Goal: Navigation & Orientation: Go to known website

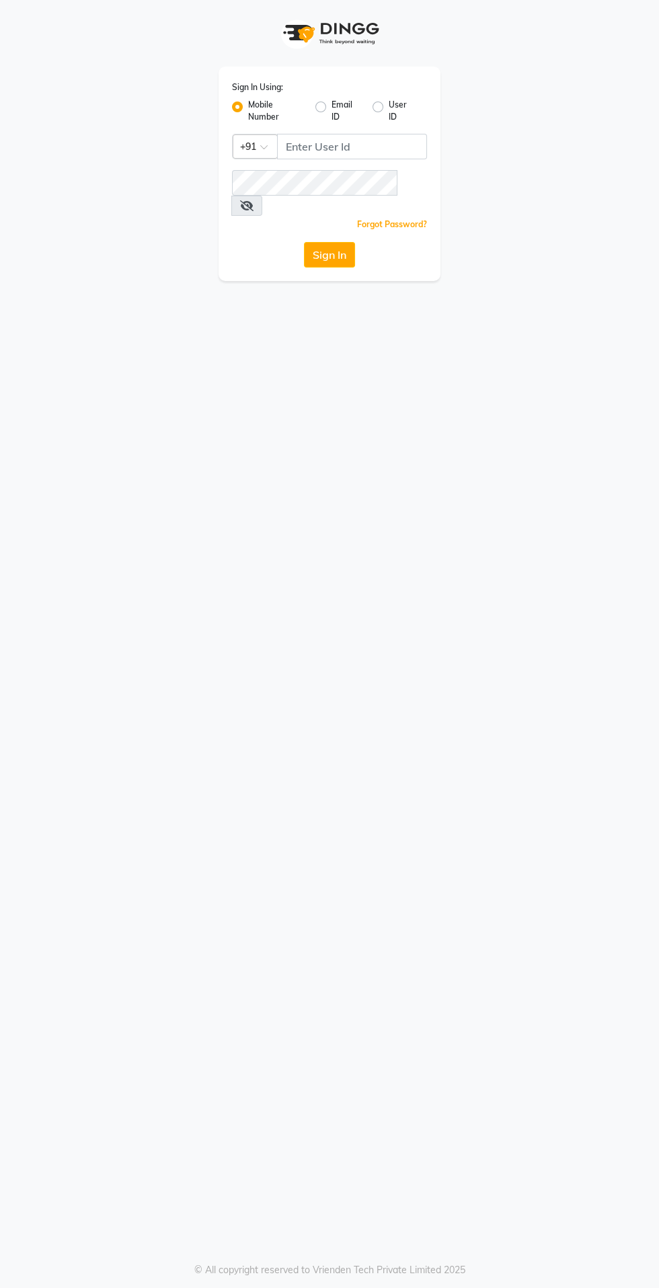
click at [388, 107] on label "User ID" at bounding box center [402, 111] width 28 height 24
click at [388, 107] on input "User ID" at bounding box center [392, 103] width 9 height 9
radio input "true"
click at [248, 107] on label "Mobile Number" at bounding box center [276, 111] width 56 height 24
click at [248, 107] on input "Mobile Number" at bounding box center [252, 103] width 9 height 9
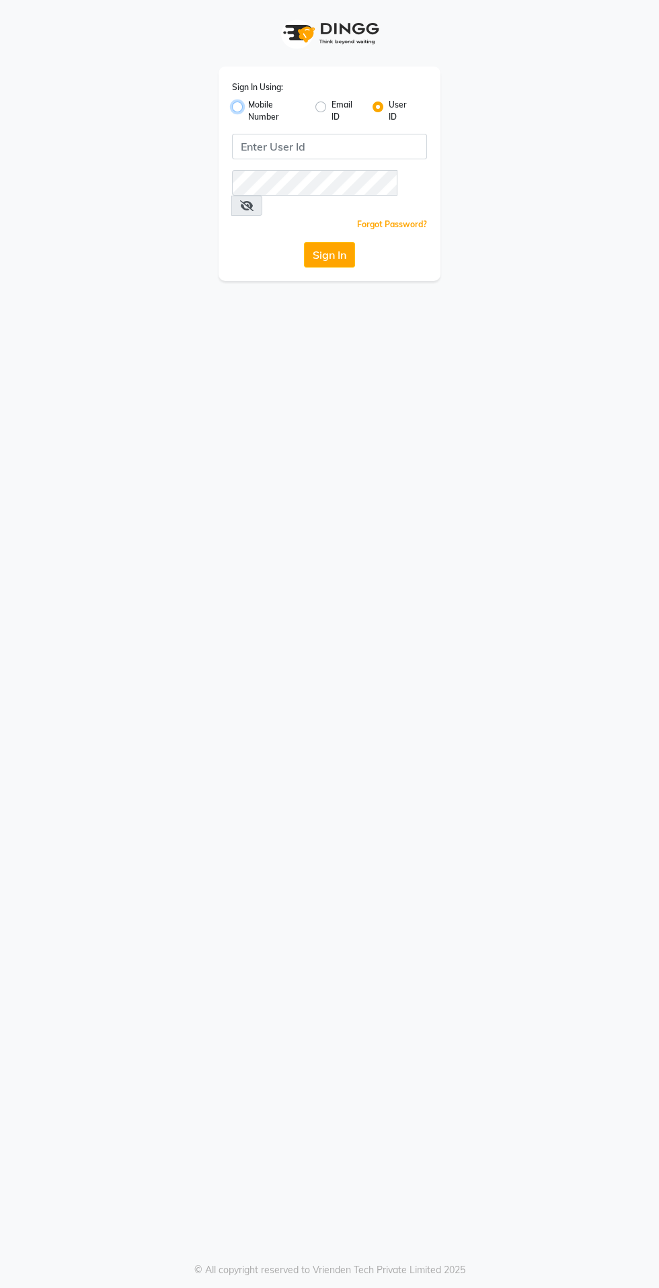
radio input "true"
radio input "false"
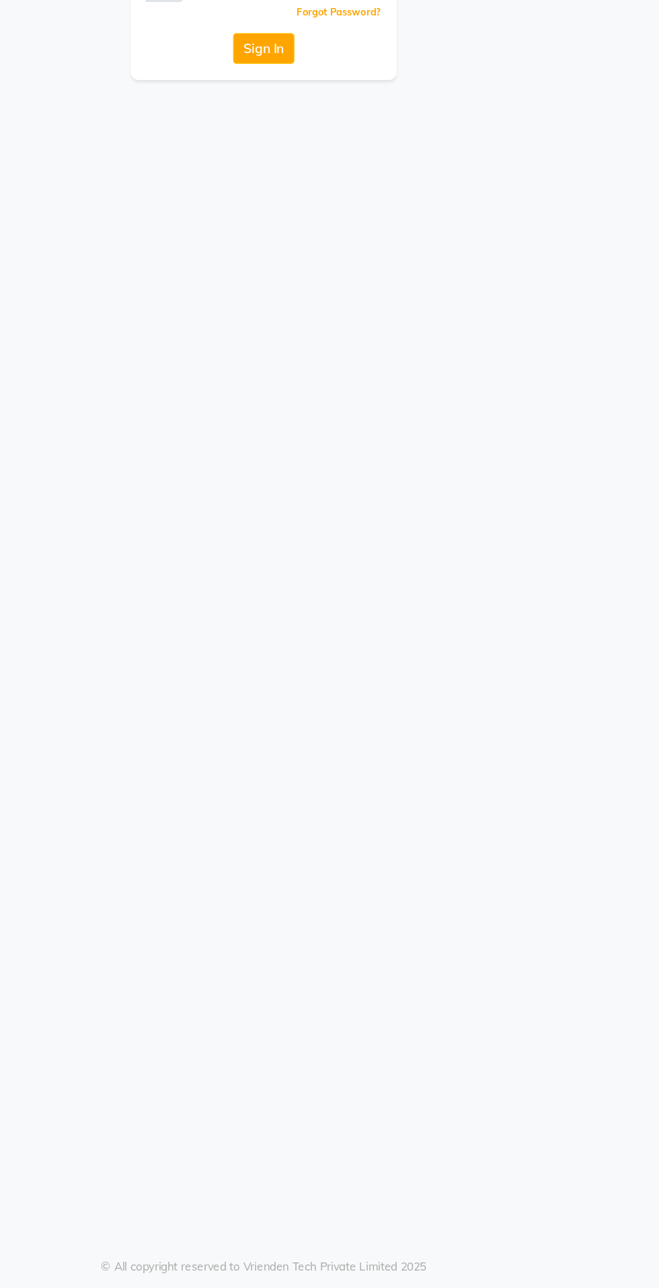
click at [462, 930] on div "Sign In Using: Mobile Number Email ID User ID Country Code × +91 Remember me Fo…" at bounding box center [329, 644] width 659 height 1288
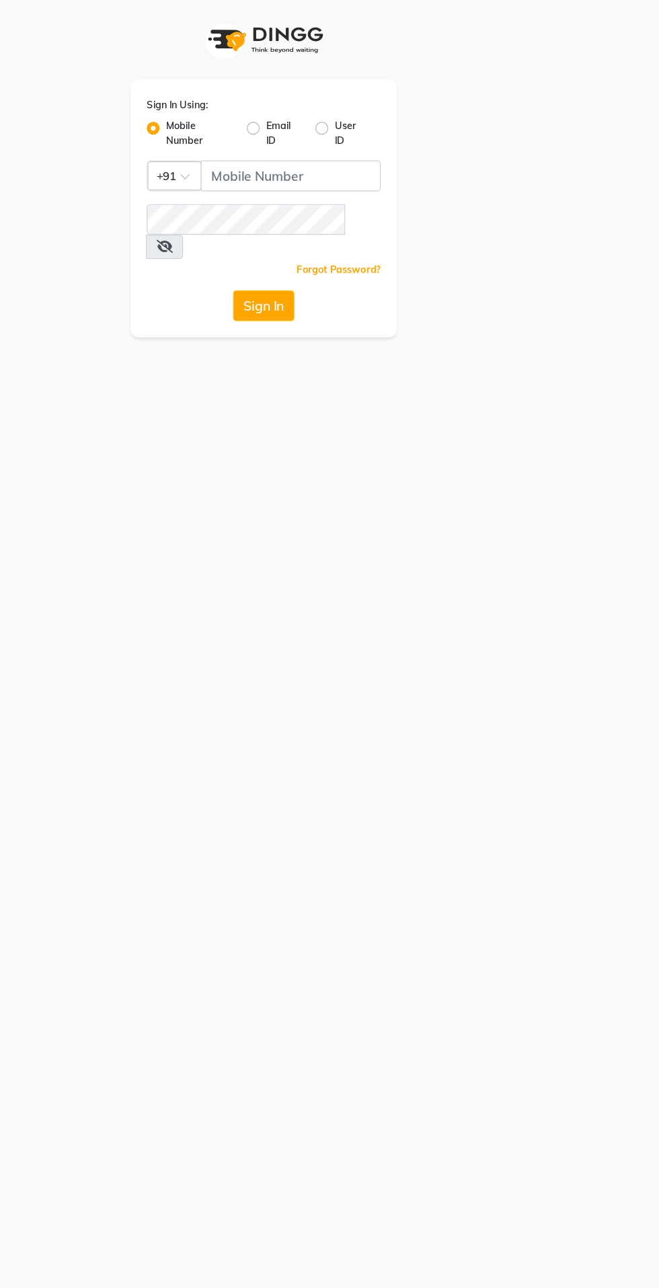
click at [340, 105] on label "Email ID" at bounding box center [346, 111] width 30 height 24
click at [340, 105] on input "Email ID" at bounding box center [335, 103] width 9 height 9
radio input "true"
click at [261, 99] on label "Mobile Number" at bounding box center [276, 111] width 56 height 24
click at [257, 99] on input "Mobile Number" at bounding box center [252, 103] width 9 height 9
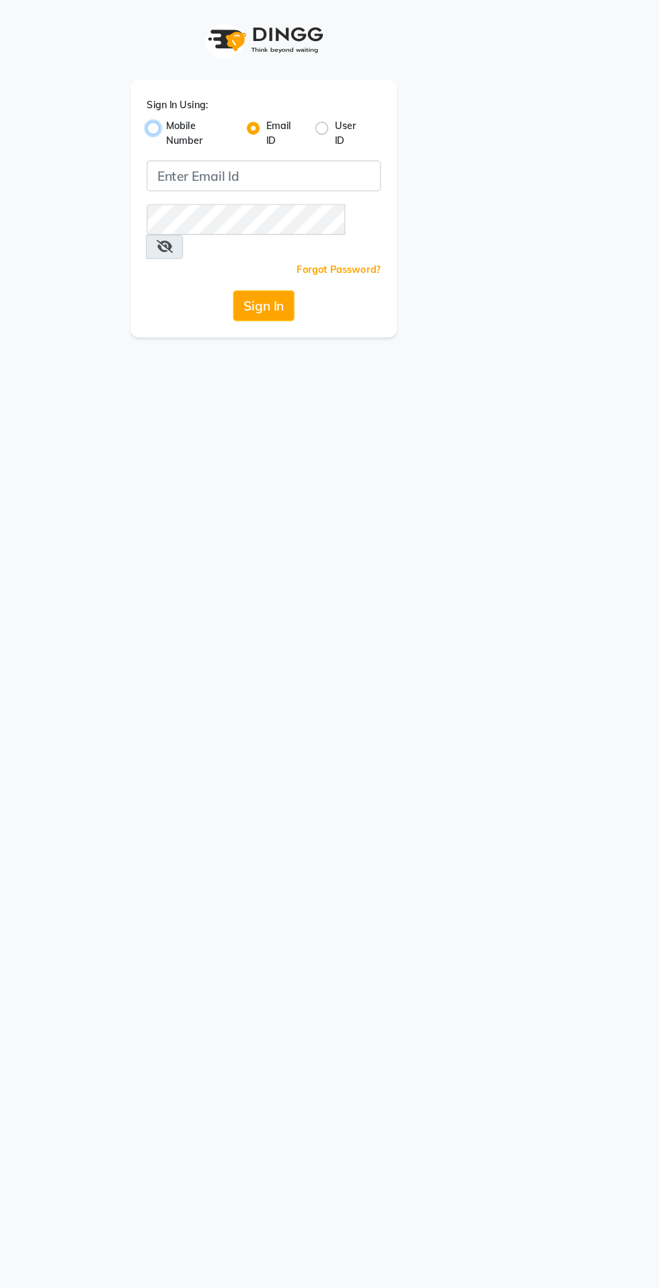
radio input "true"
radio input "false"
click at [278, 242] on div "Sign In" at bounding box center [329, 255] width 195 height 26
click at [306, 242] on button "Sign In" at bounding box center [329, 255] width 51 height 26
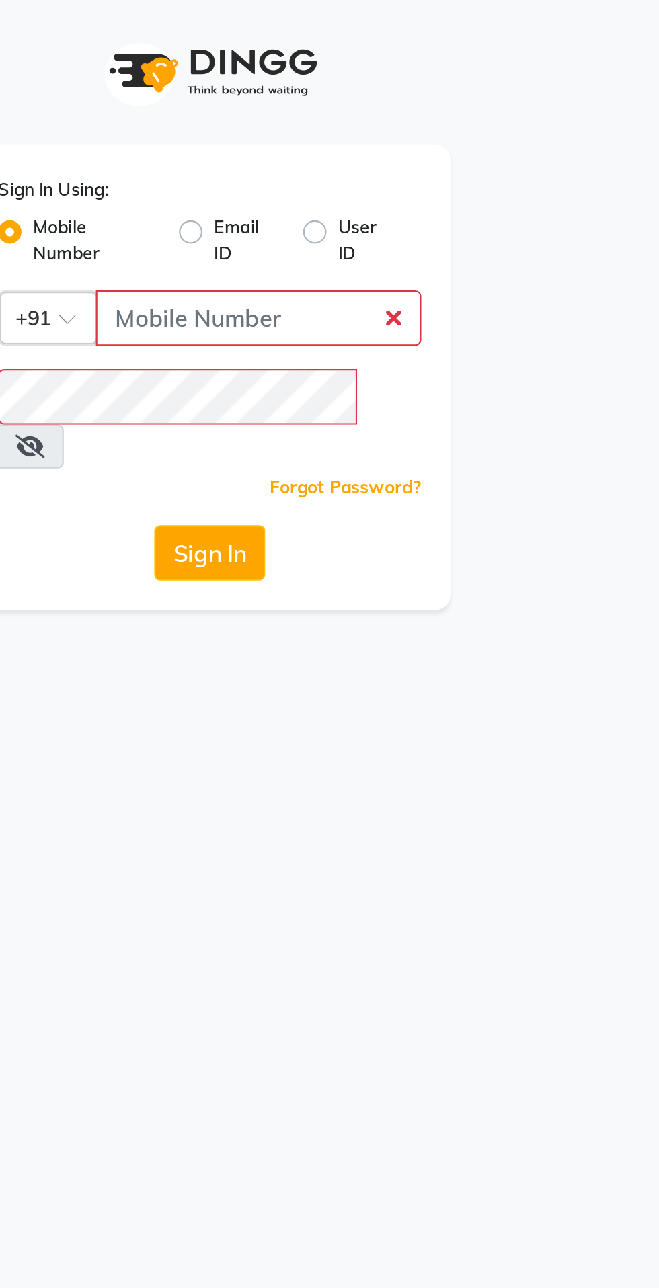
click at [328, 217] on div "Forgot Password?" at bounding box center [329, 224] width 195 height 14
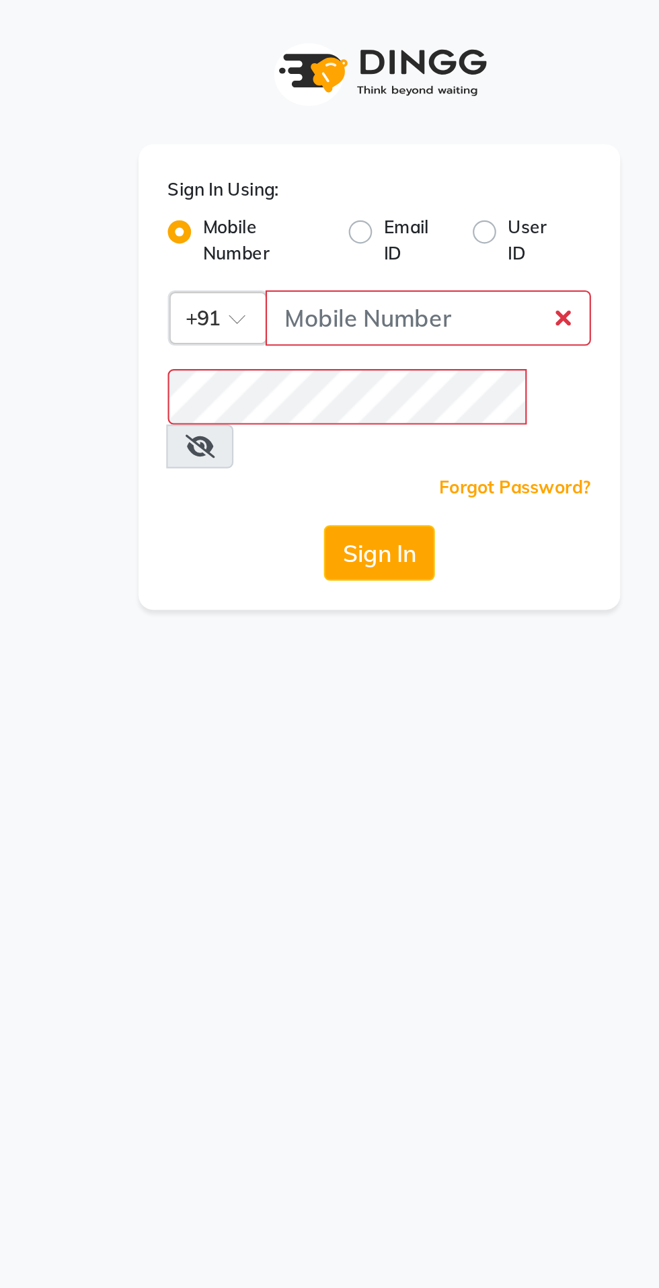
click at [304, 217] on div "Forgot Password?" at bounding box center [329, 224] width 195 height 14
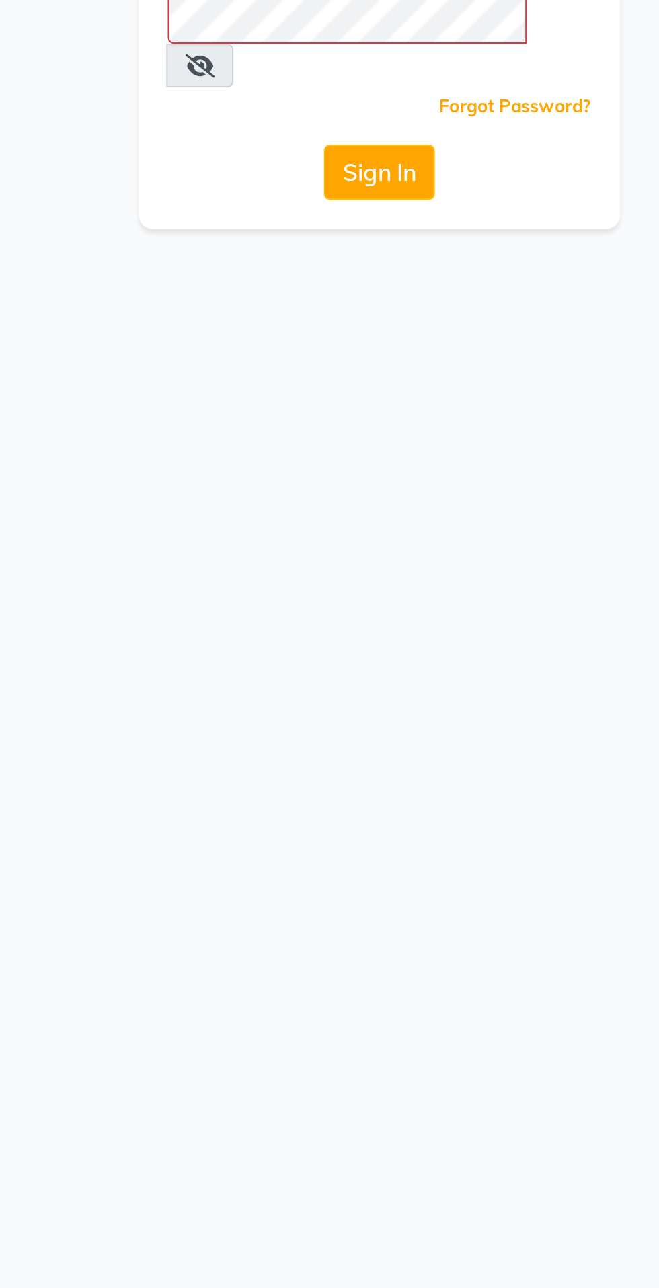
type input "9870279665"
click at [304, 242] on button "Sign In" at bounding box center [329, 255] width 51 height 26
